Goal: Communication & Community: Answer question/provide support

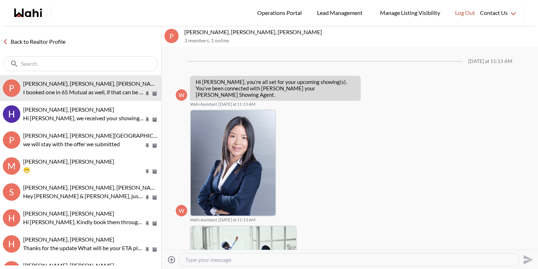
scroll to position [476, 0]
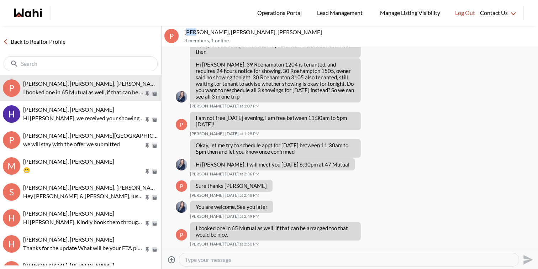
drag, startPoint x: 186, startPoint y: 32, endPoint x: 205, endPoint y: 31, distance: 19.2
click at [200, 31] on p "[PERSON_NAME], [PERSON_NAME], [PERSON_NAME]" at bounding box center [359, 31] width 351 height 7
drag, startPoint x: 214, startPoint y: 33, endPoint x: 184, endPoint y: 33, distance: 29.9
click at [184, 33] on p "[PERSON_NAME], [PERSON_NAME], [PERSON_NAME]" at bounding box center [359, 31] width 351 height 7
copy p "Pradip Saha,"
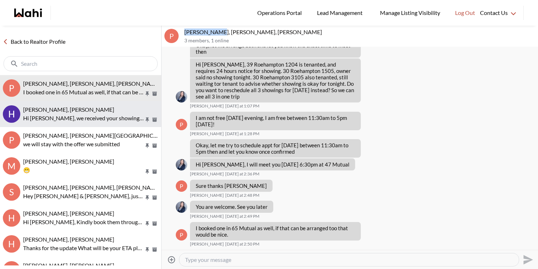
click at [76, 114] on p "Hi Hema, we received your showing requests - exciting 🎉 . We will be in touch s…" at bounding box center [83, 118] width 121 height 9
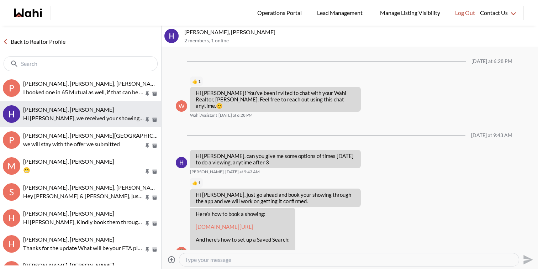
scroll to position [191, 0]
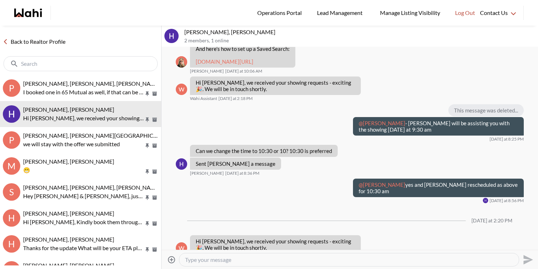
click at [215, 263] on div at bounding box center [348, 259] width 339 height 13
click at [216, 260] on textarea "Type your message" at bounding box center [349, 259] width 328 height 7
type textarea "Hey Hema, I am still working on these showings for today and will get back to y…"
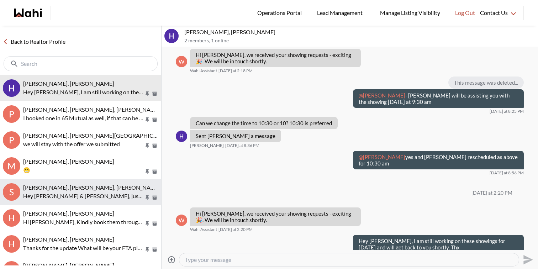
scroll to position [229, 0]
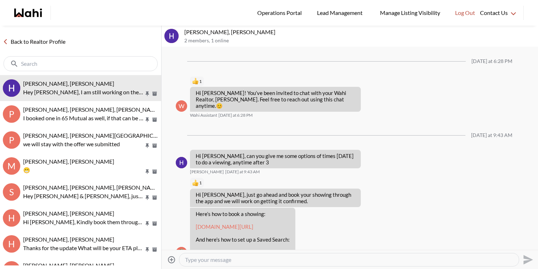
scroll to position [229, 0]
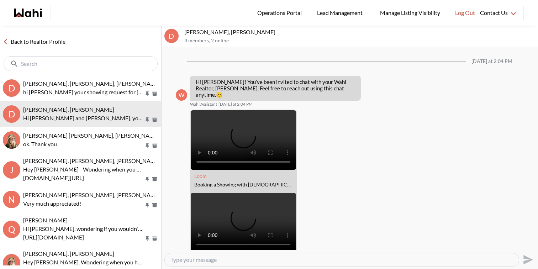
scroll to position [596, 0]
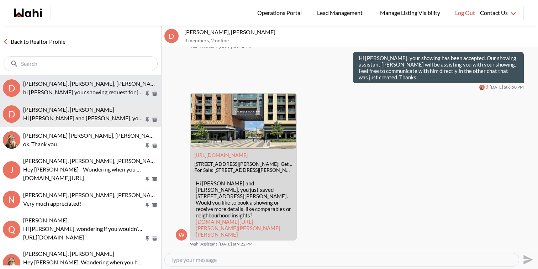
click at [77, 89] on p "hi david your showing request for today is confirmed........Confirmed 9000 Jane…" at bounding box center [83, 92] width 121 height 9
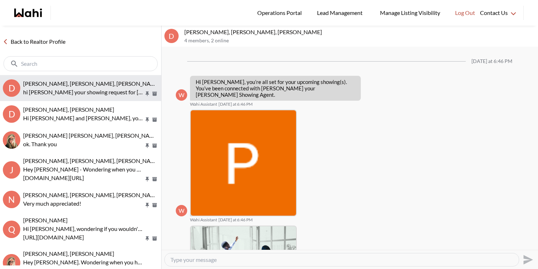
scroll to position [705, 0]
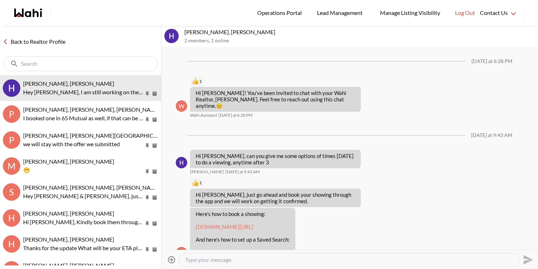
scroll to position [229, 0]
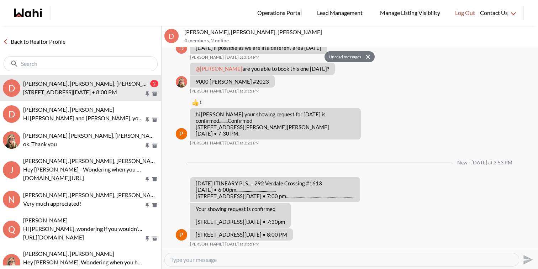
scroll to position [826, 0]
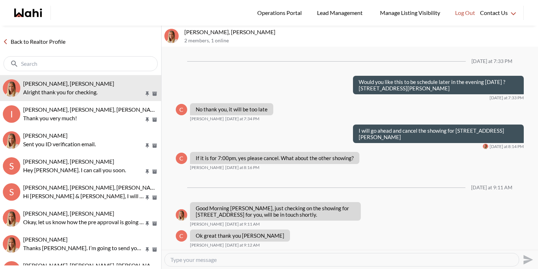
scroll to position [678, 0]
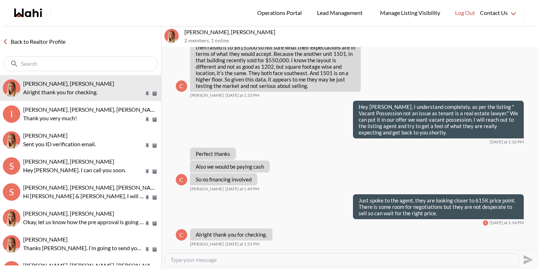
click at [227, 262] on textarea "Type your message" at bounding box center [341, 259] width 343 height 7
type textarea "My pleasure"
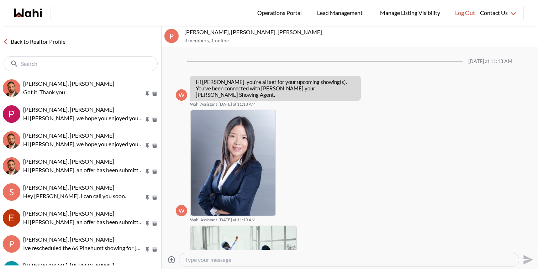
scroll to position [422, 0]
